Goal: Find specific page/section: Find specific page/section

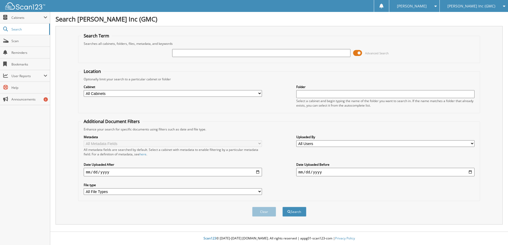
click at [184, 54] on input "text" at bounding box center [261, 53] width 178 height 8
type input "g90551a"
click at [282, 207] on button "Search" at bounding box center [294, 212] width 24 height 10
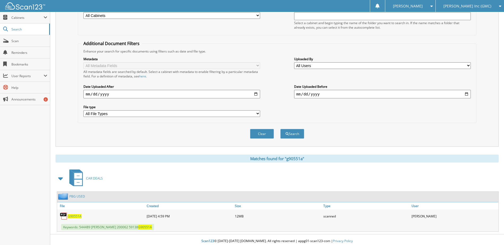
scroll to position [81, 0]
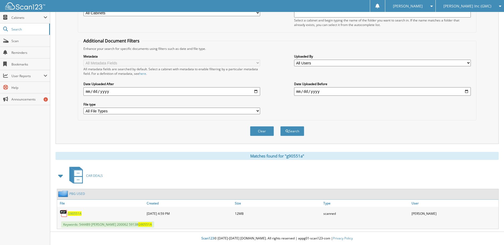
click at [75, 214] on span "G90551A" at bounding box center [75, 214] width 14 height 5
